Goal: Information Seeking & Learning: Understand process/instructions

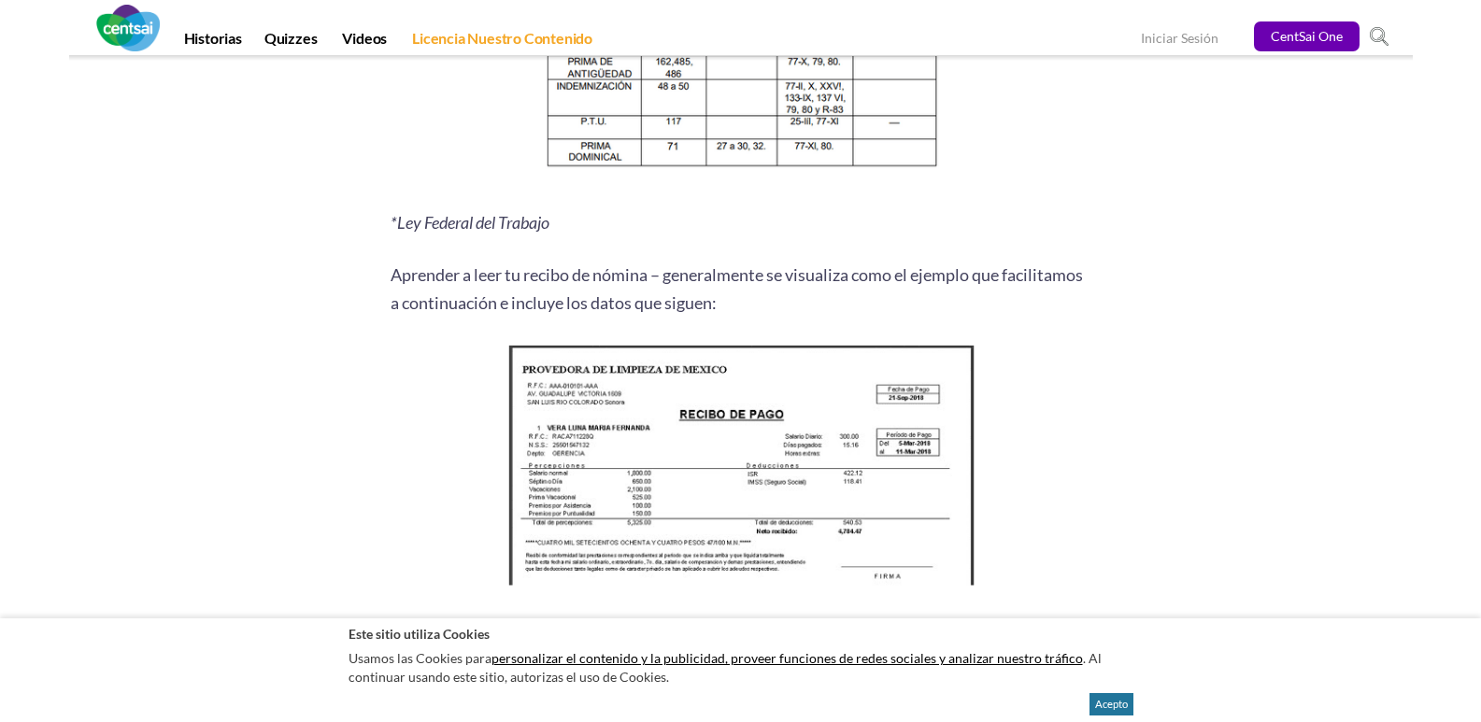
scroll to position [2406, 0]
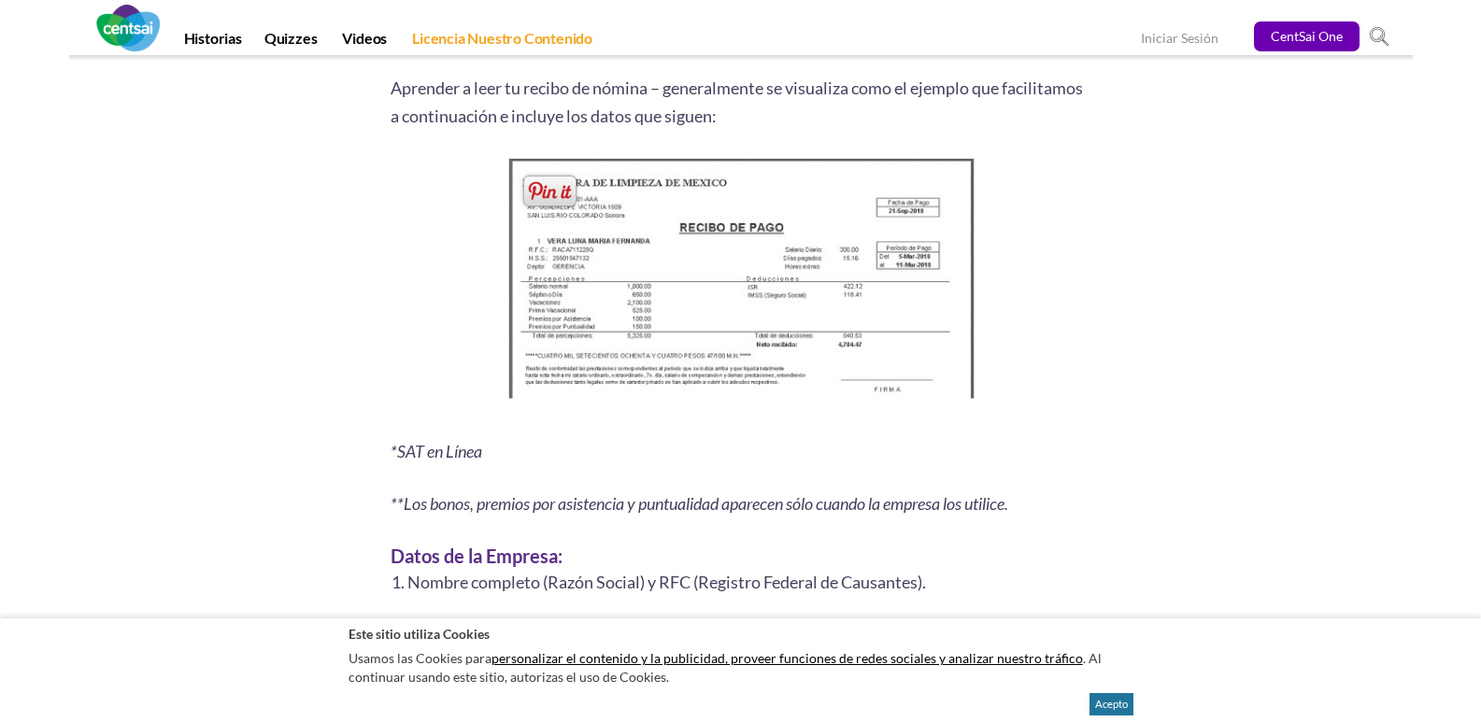
click at [760, 193] on img at bounding box center [740, 283] width 479 height 261
click at [761, 207] on img at bounding box center [740, 283] width 479 height 261
click at [758, 275] on img at bounding box center [740, 283] width 479 height 261
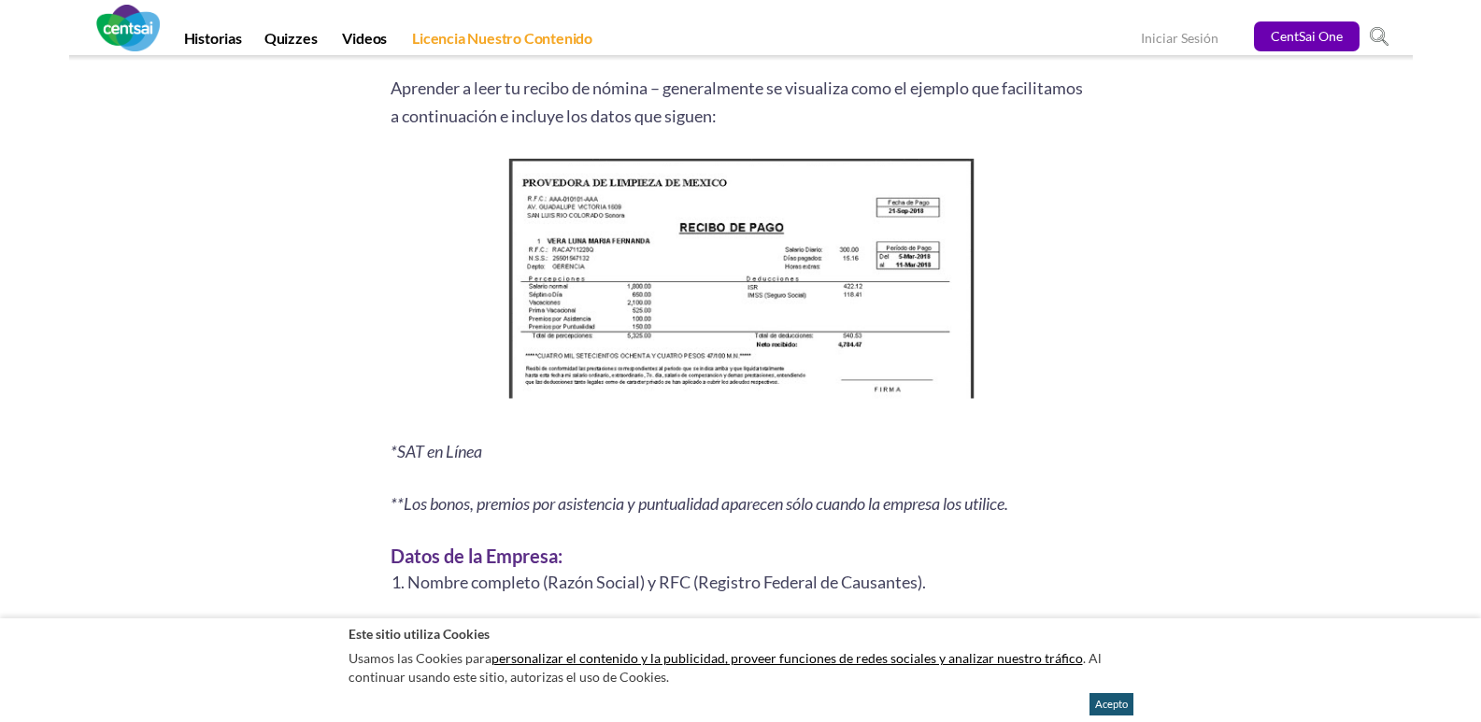
click at [1109, 708] on button "Acepto" at bounding box center [1112, 704] width 44 height 22
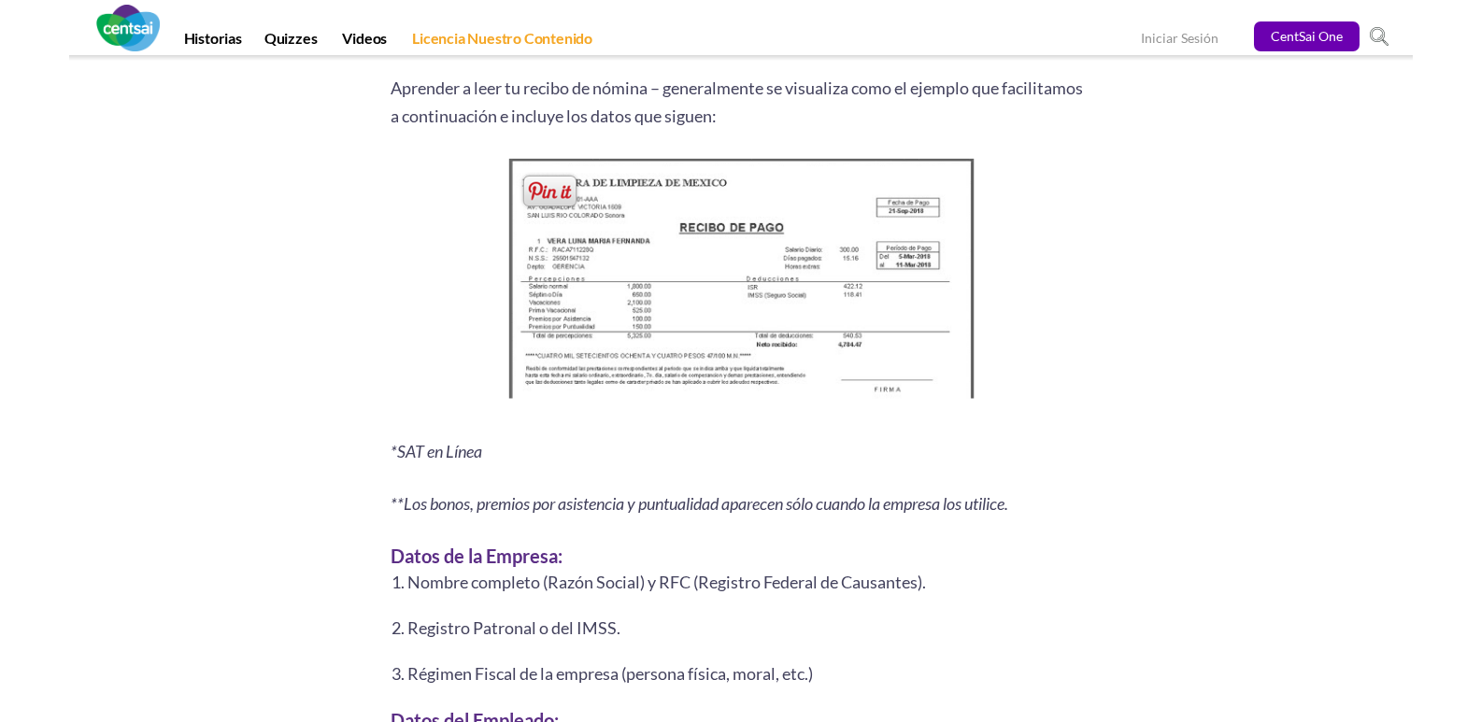
click at [825, 276] on img at bounding box center [740, 283] width 479 height 261
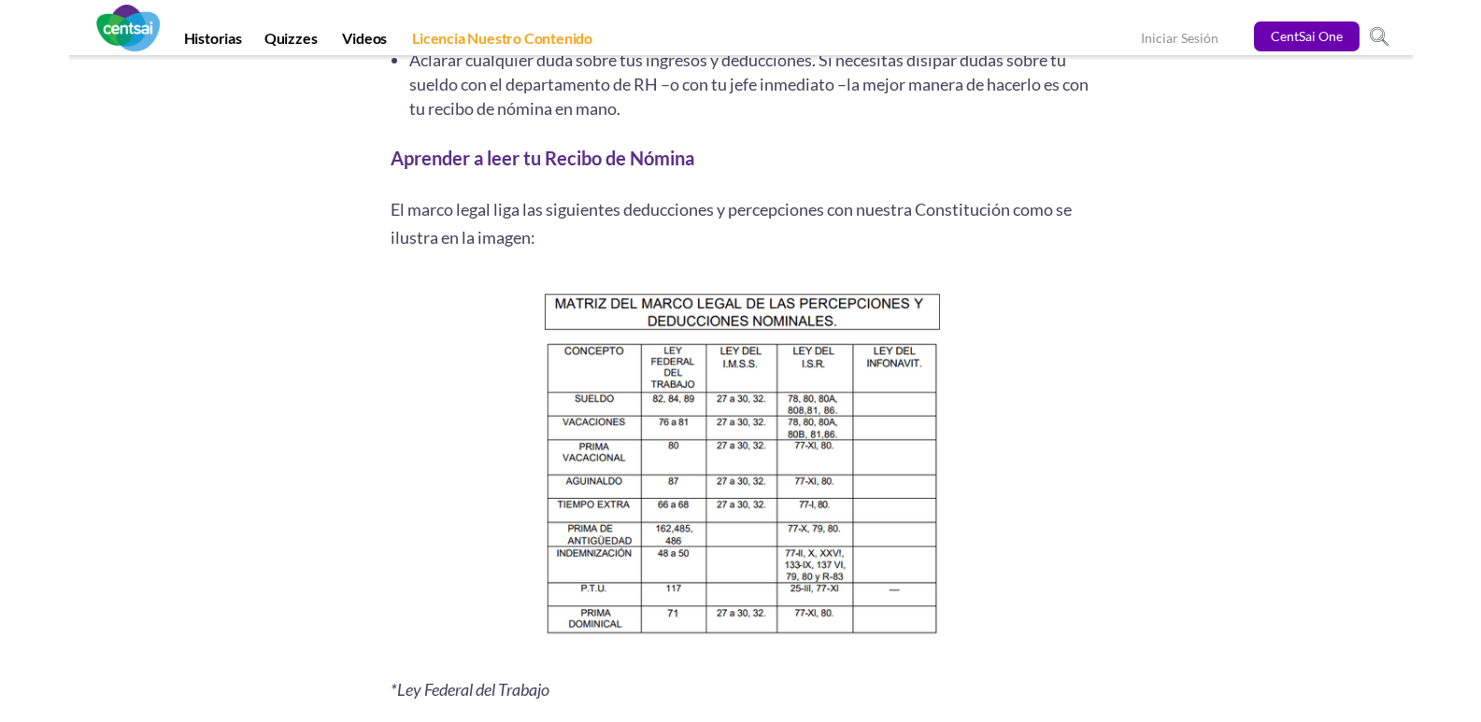
scroll to position [1845, 0]
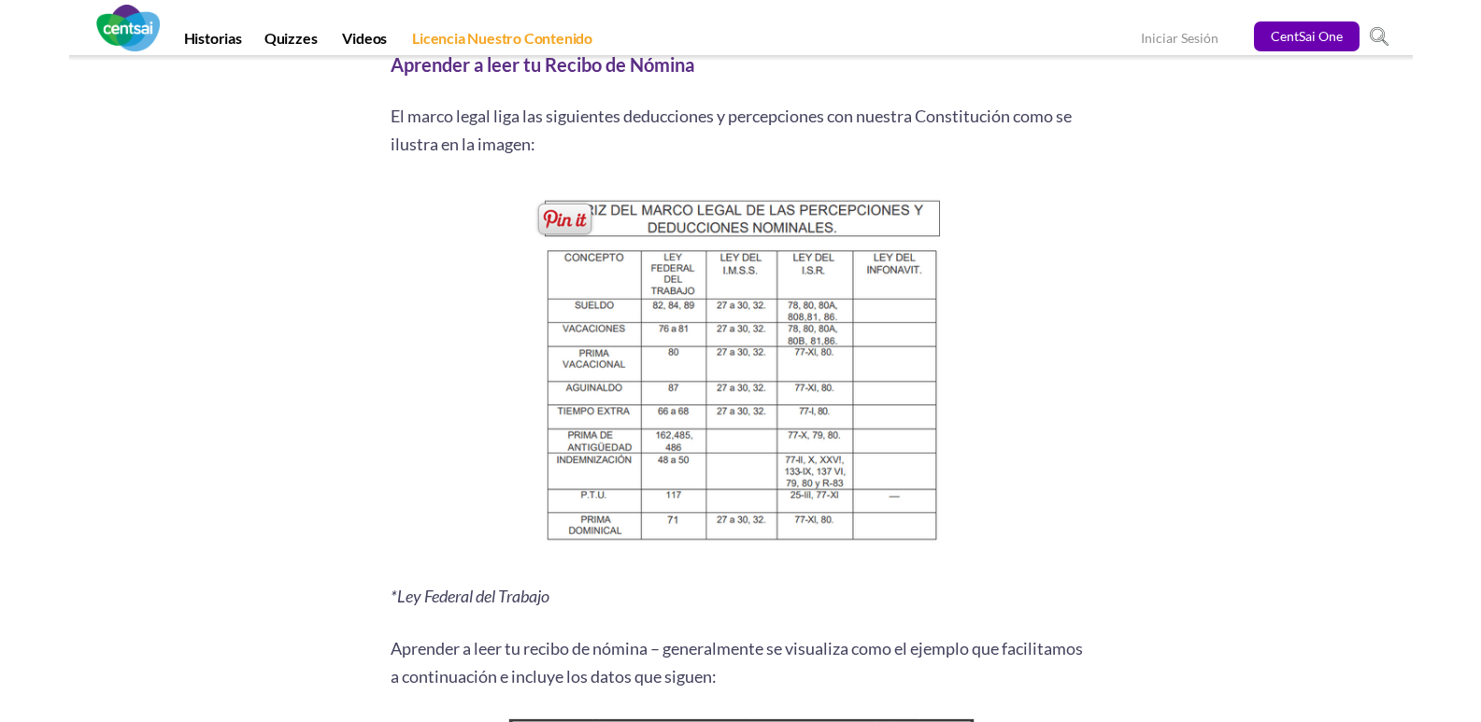
click at [748, 253] on img at bounding box center [741, 370] width 450 height 378
